Goal: Information Seeking & Learning: Learn about a topic

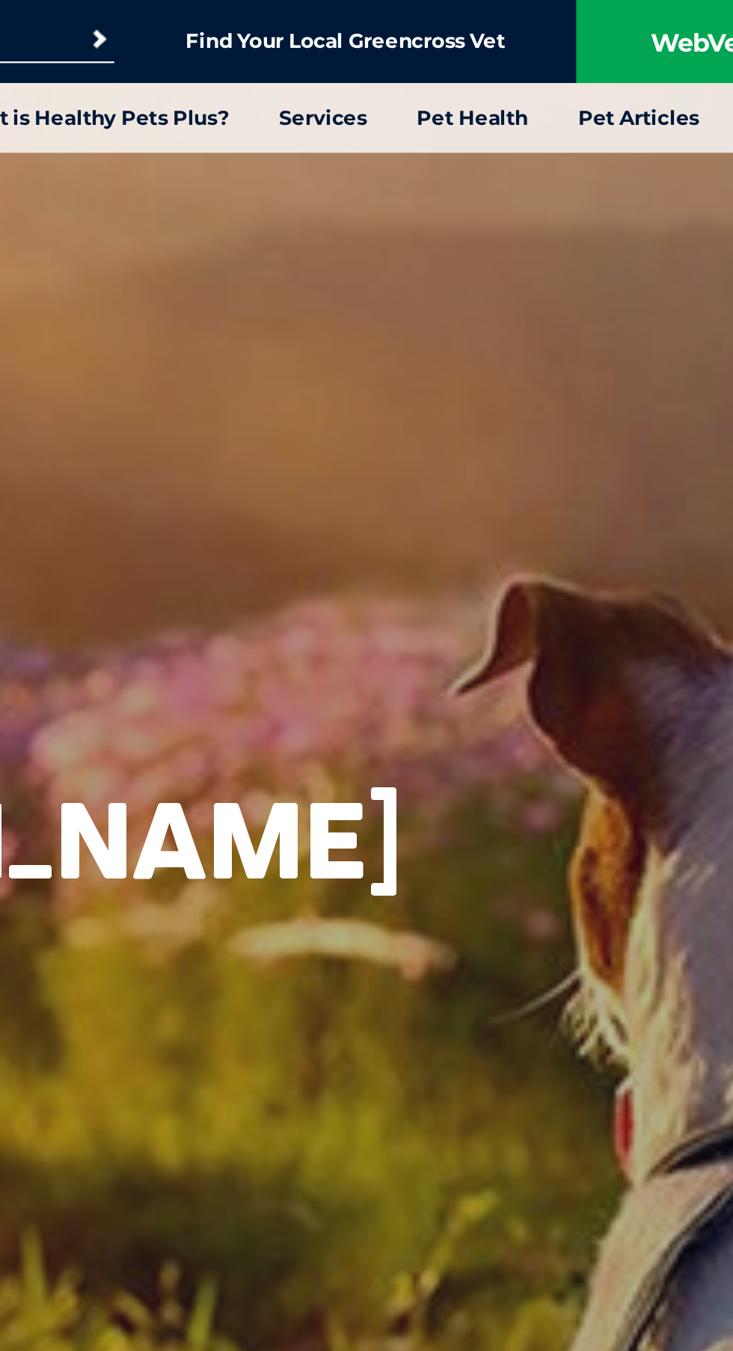
click at [342, 230] on div "Hello, from Greencross Vets South Morang" at bounding box center [187, 261] width 374 height 523
click at [400, 58] on link "Services" at bounding box center [394, 52] width 62 height 31
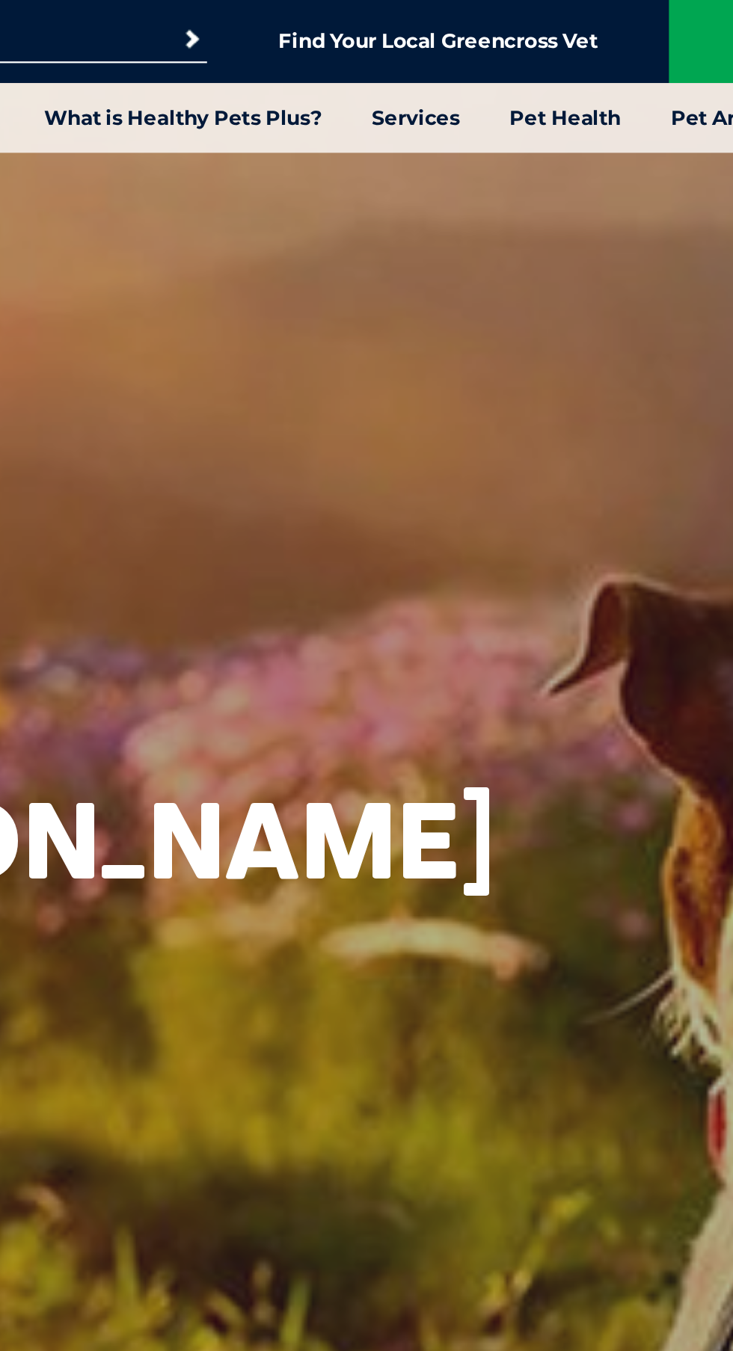
click at [320, 199] on link "Ultrasound for Dogs & Cats" at bounding box center [262, 196] width 135 height 13
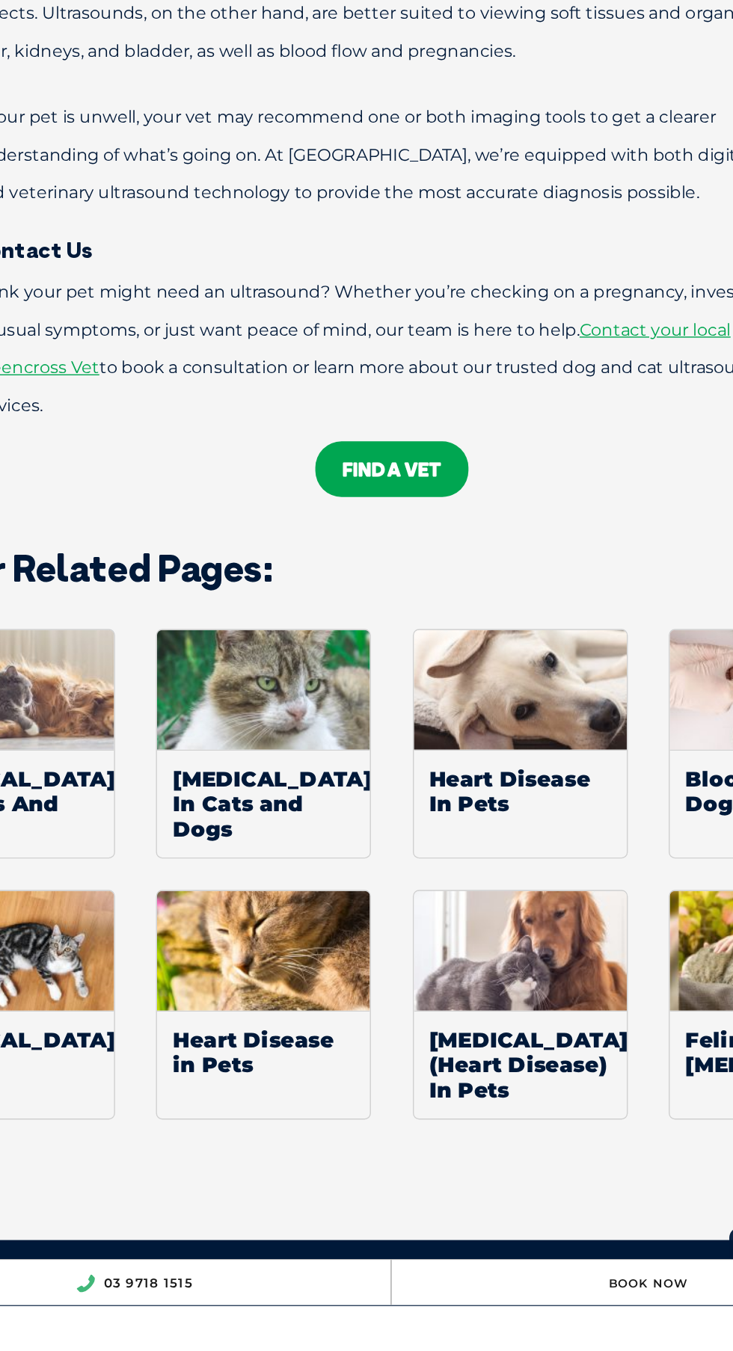
scroll to position [1590, 0]
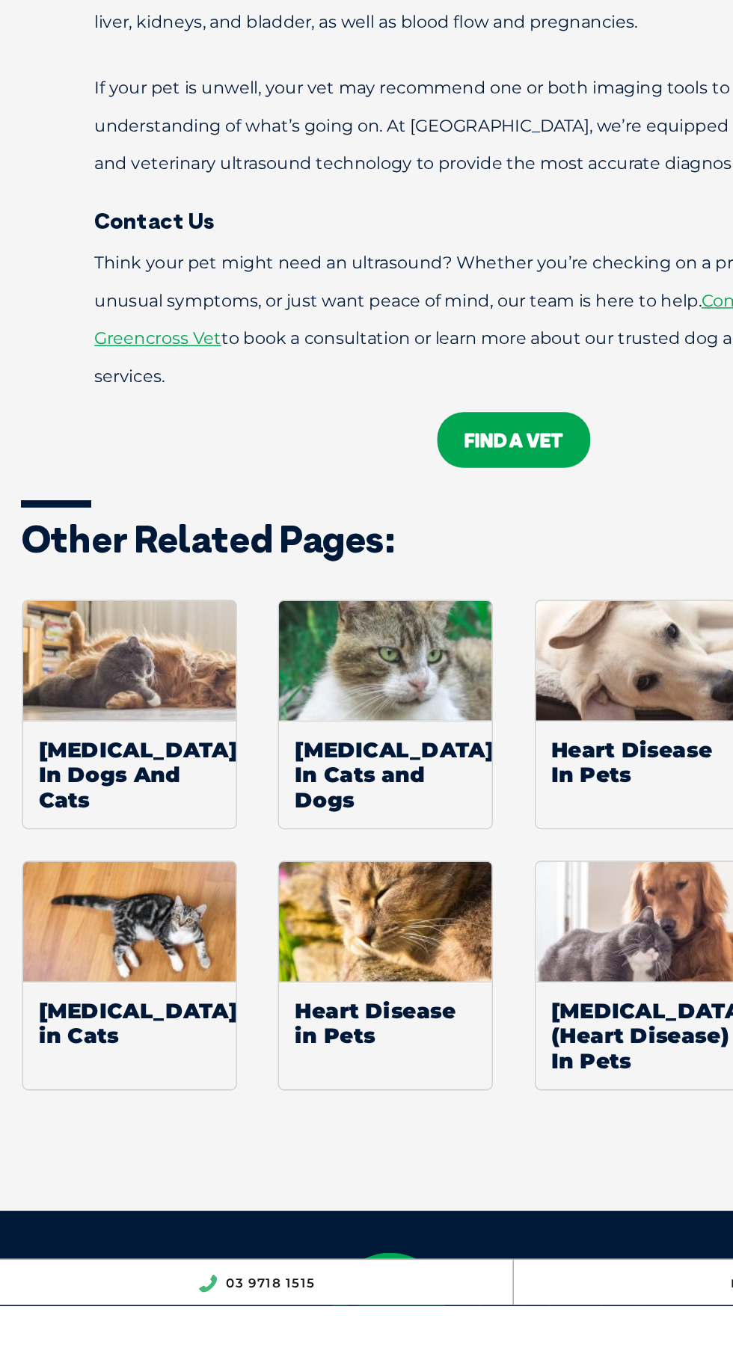
click at [376, 749] on link "FIND A VET" at bounding box center [366, 733] width 109 height 40
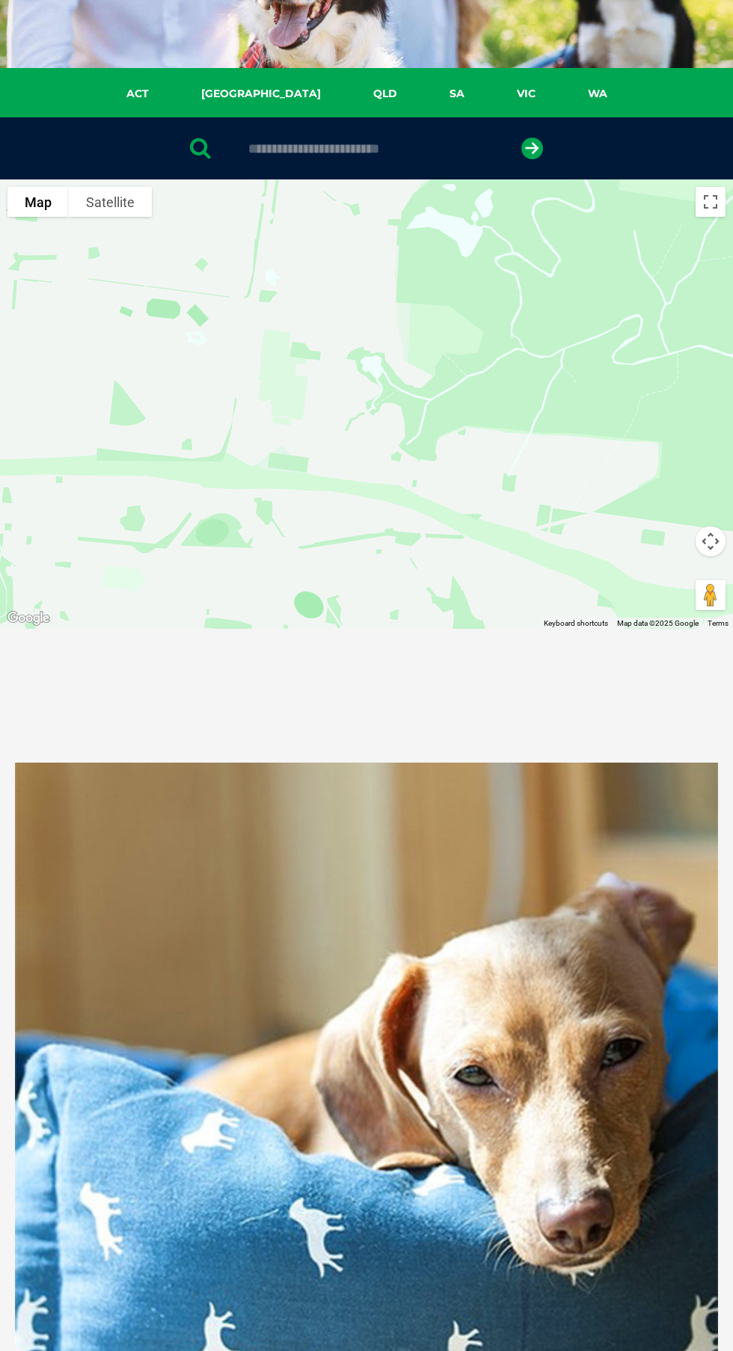
scroll to position [185, 0]
click at [562, 94] on link "WA" at bounding box center [598, 94] width 72 height 17
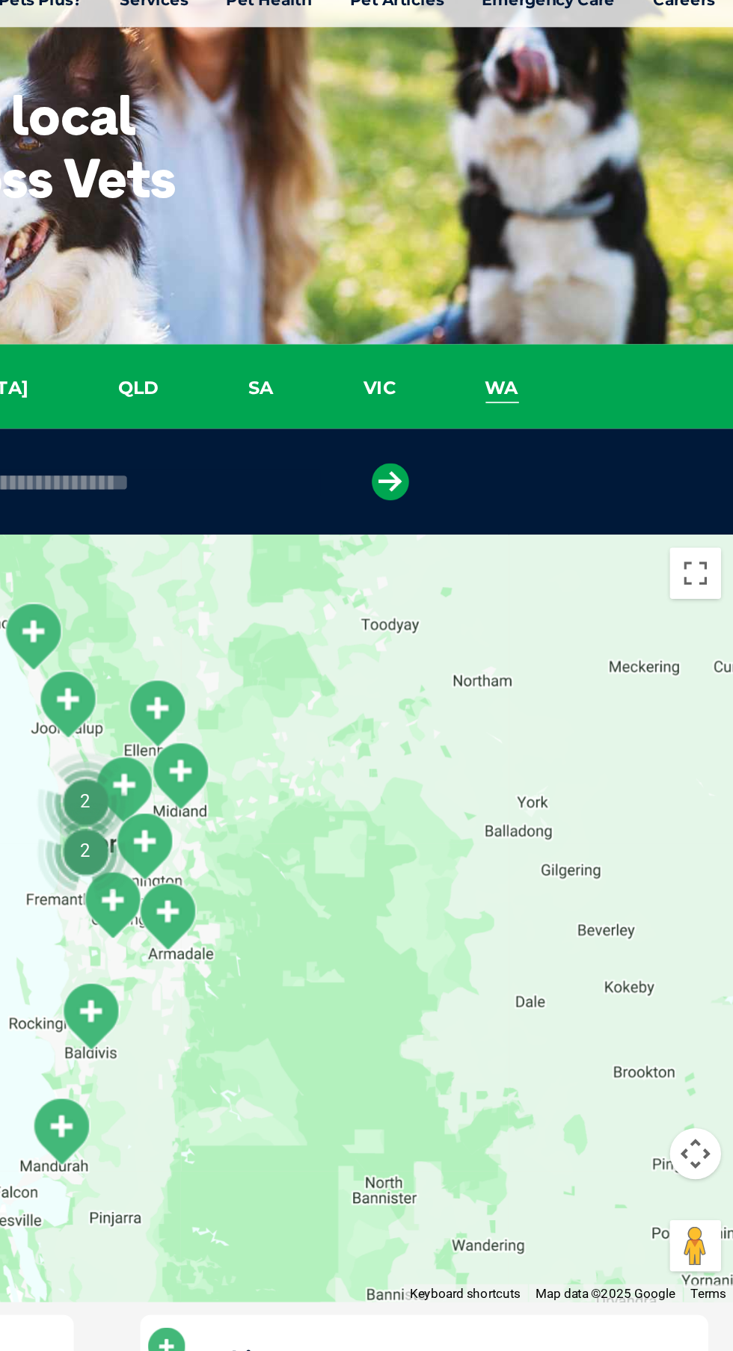
scroll to position [52, 0]
click at [490, 236] on link "VIC" at bounding box center [525, 227] width 71 height 17
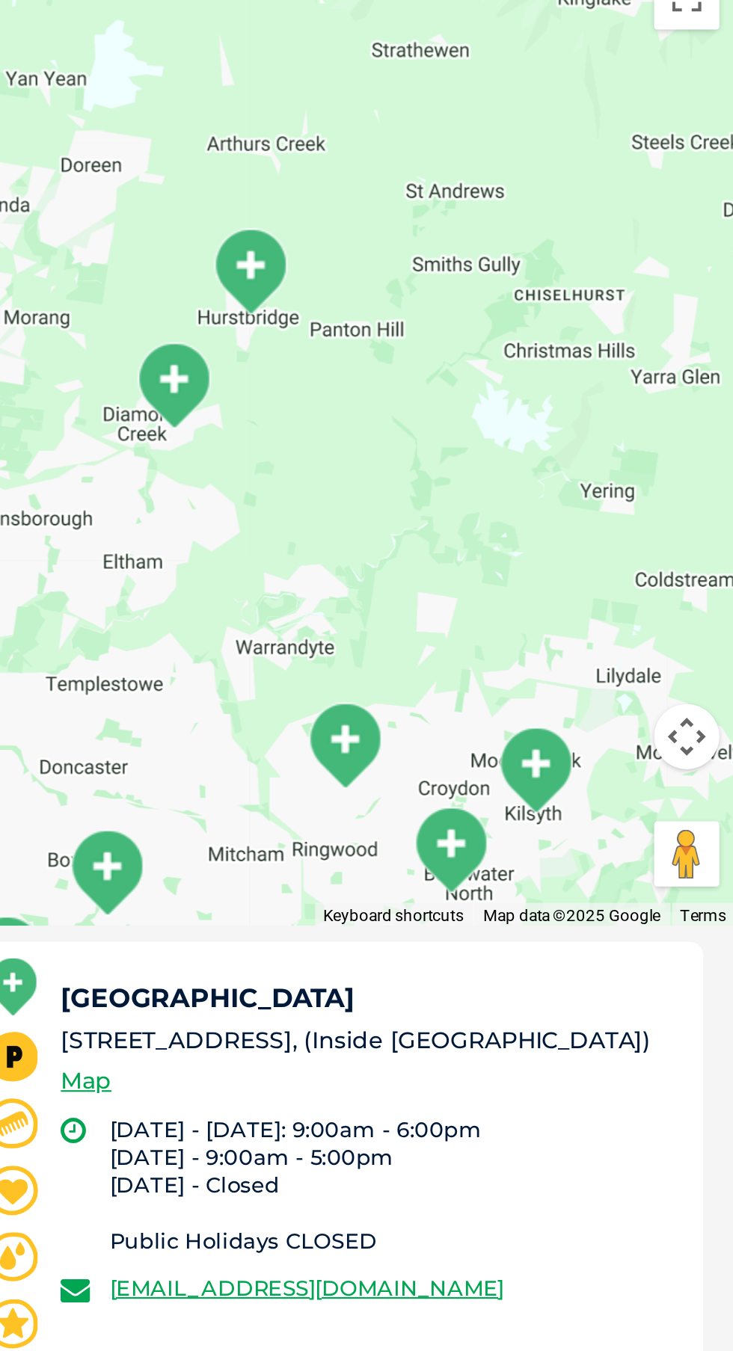
scroll to position [387, 0]
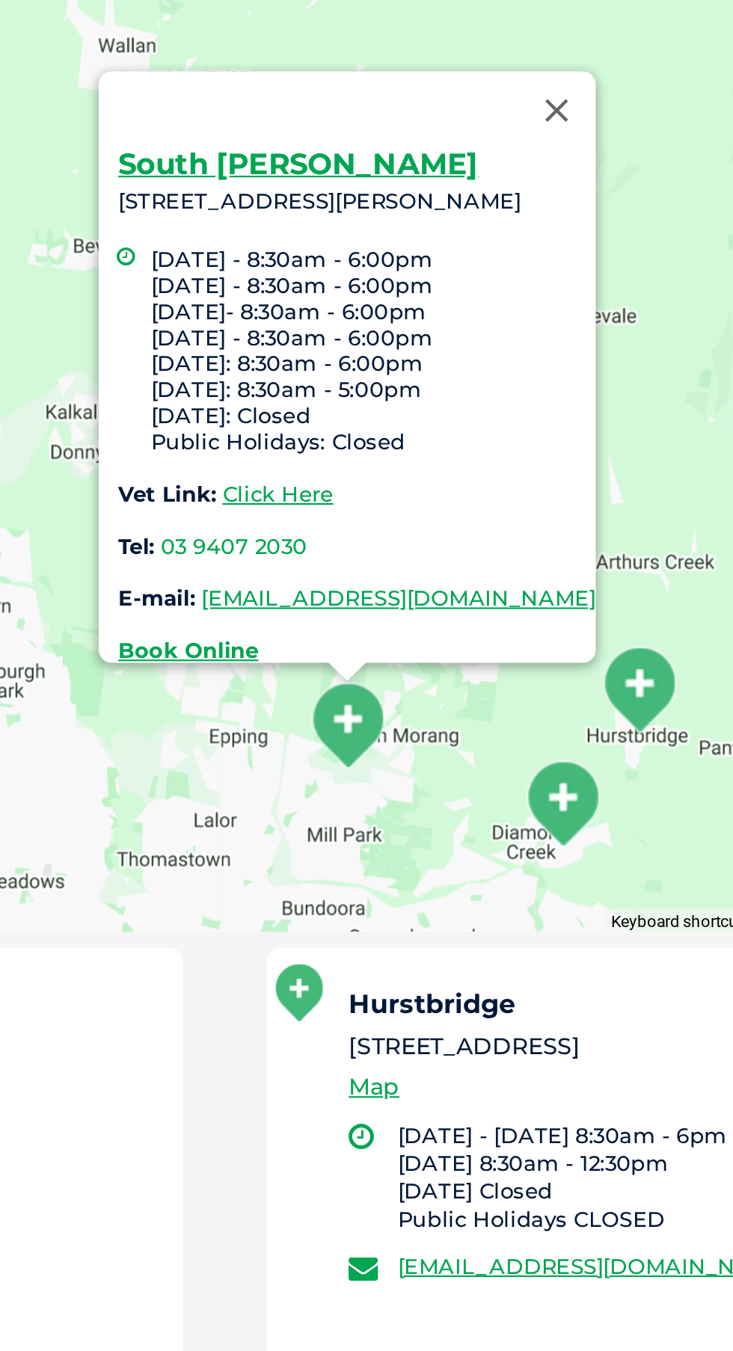
click at [366, 221] on link "Click Here" at bounding box center [391, 227] width 51 height 12
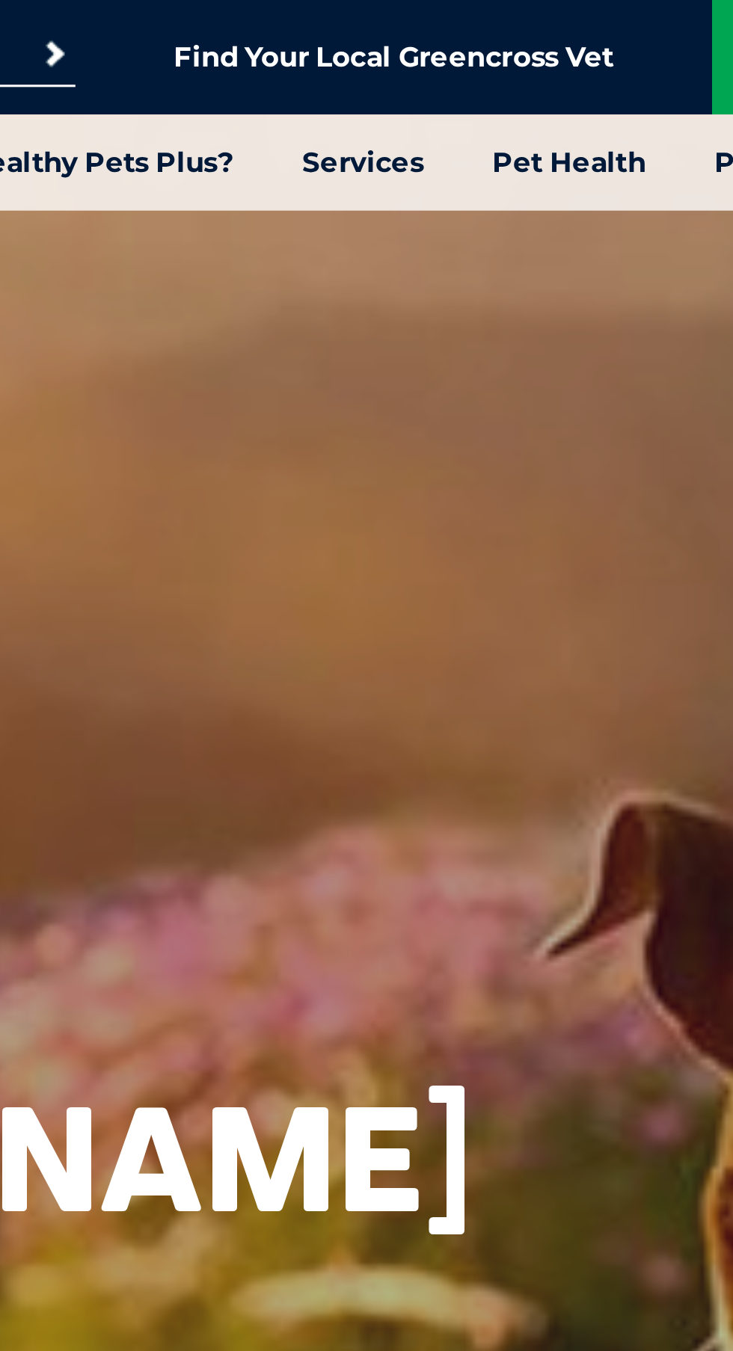
click at [397, 49] on link "Services" at bounding box center [394, 52] width 62 height 31
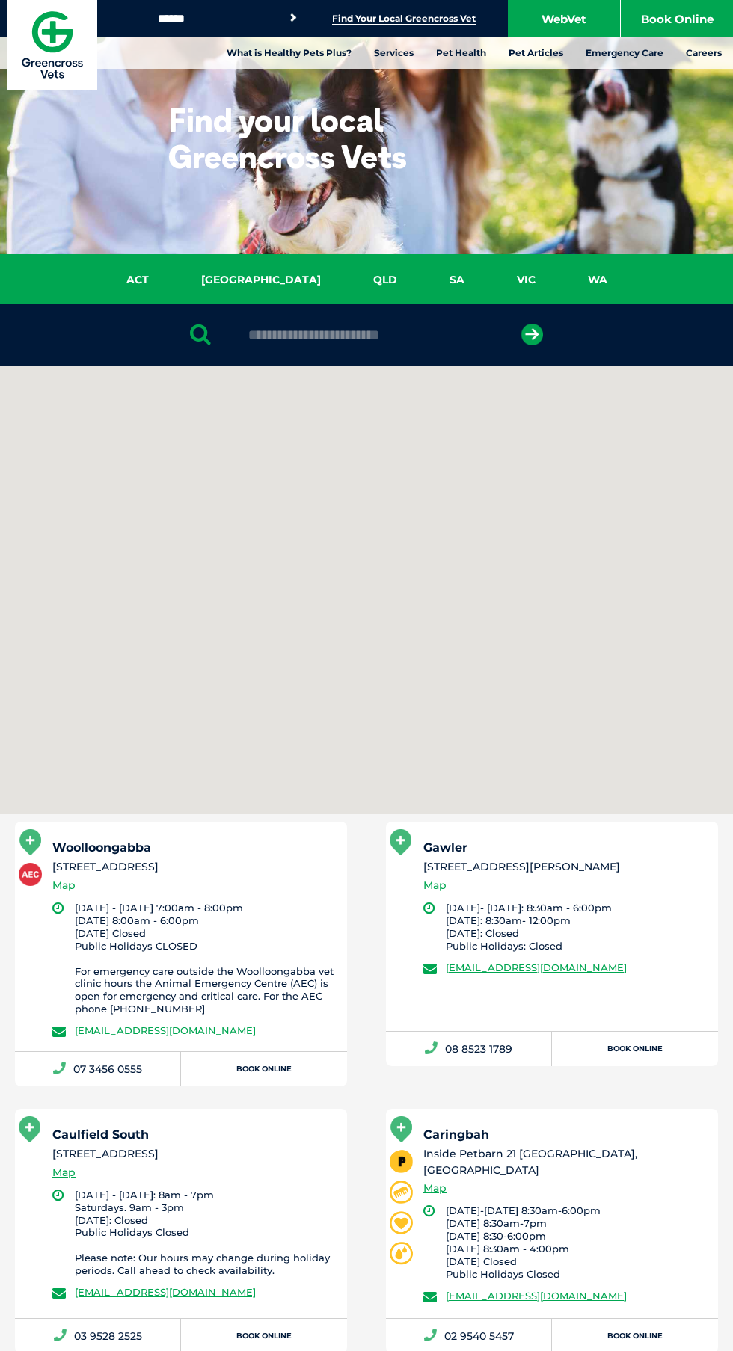
scroll to position [280, 0]
